Goal: Navigation & Orientation: Find specific page/section

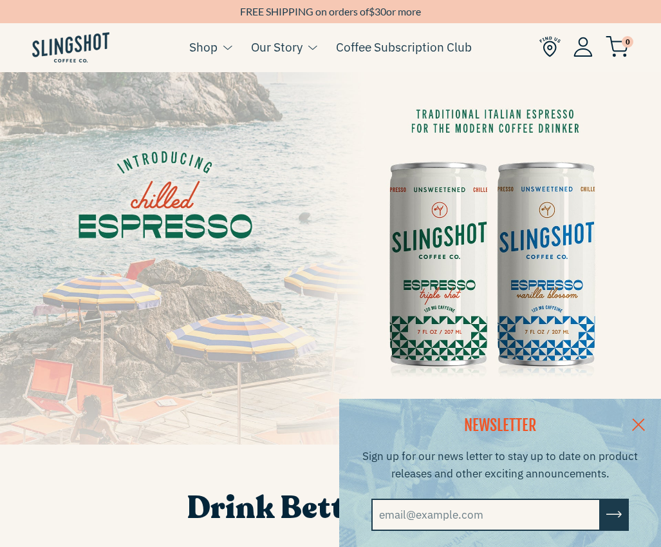
click at [550, 46] on img at bounding box center [550, 46] width 21 height 21
